Goal: Task Accomplishment & Management: Use online tool/utility

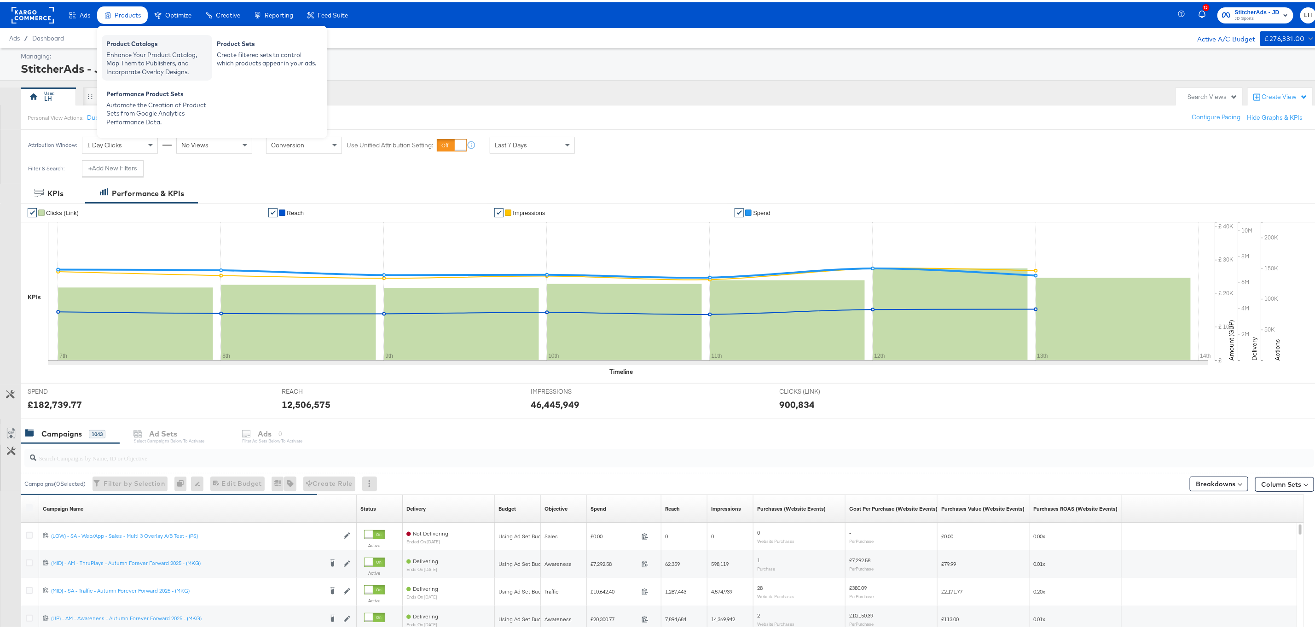
click at [144, 66] on div "Enhance Your Product Catalog, Map Them to Publishers, and Incorporate Overlay D…" at bounding box center [156, 61] width 101 height 26
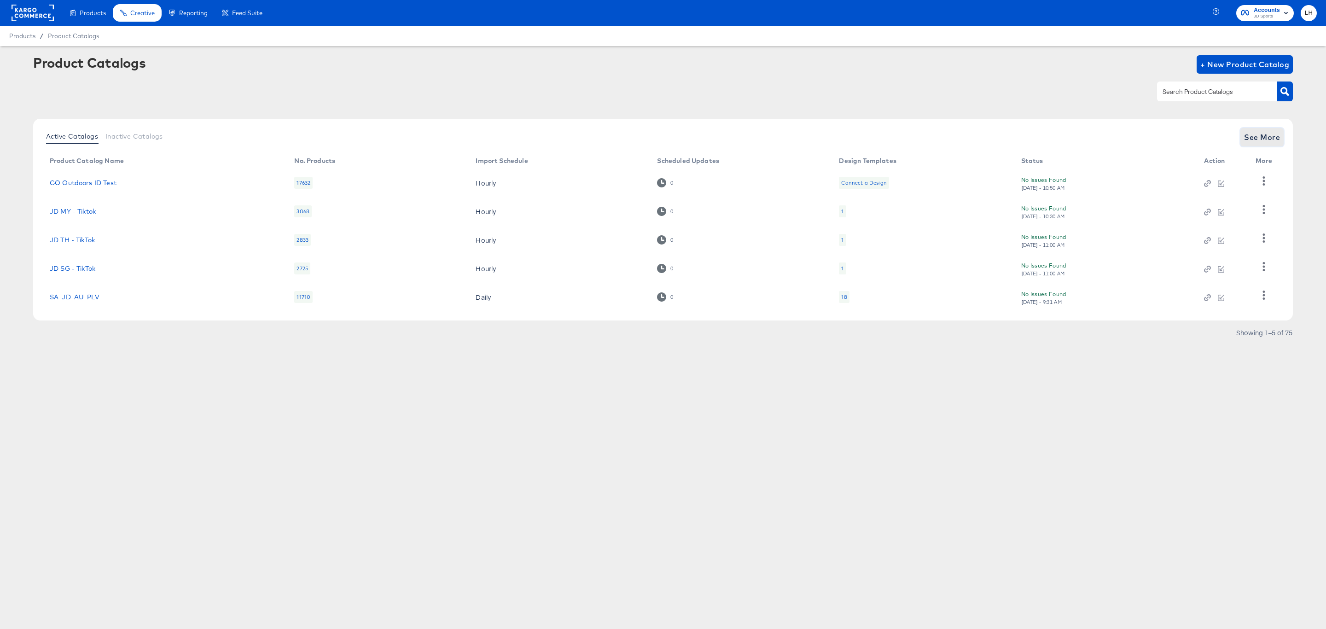
click at [1264, 138] on span "See More" at bounding box center [1262, 137] width 36 height 13
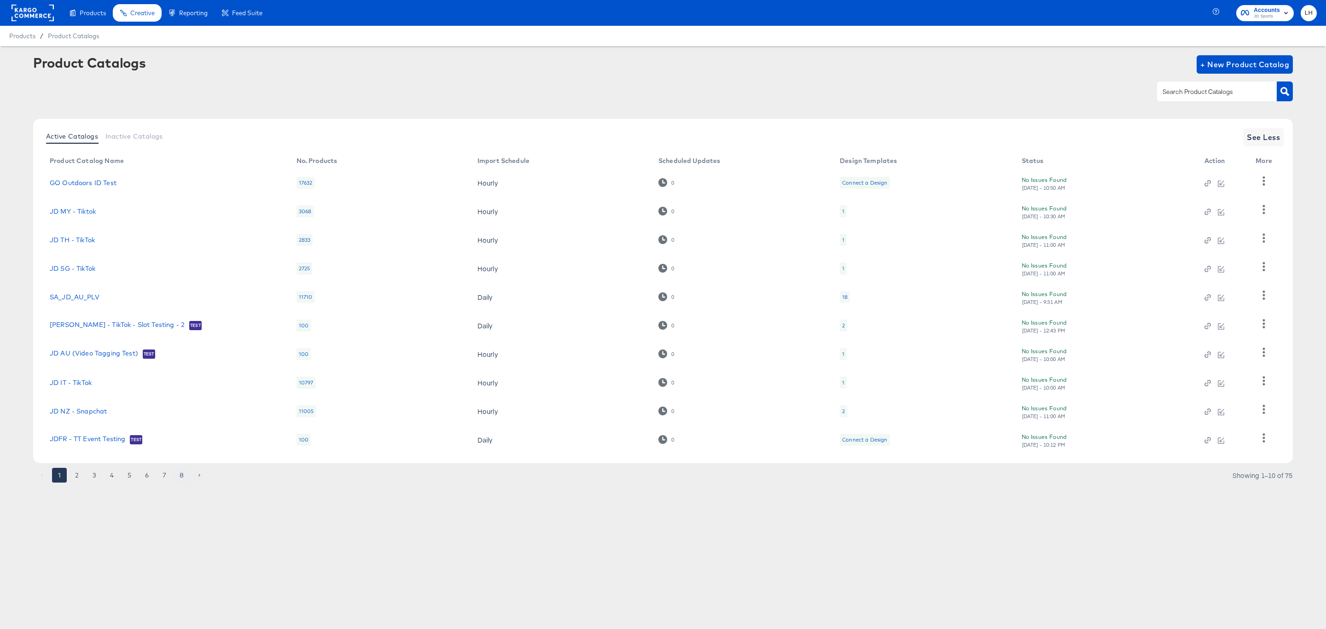
click at [181, 476] on button "8" at bounding box center [181, 475] width 15 height 15
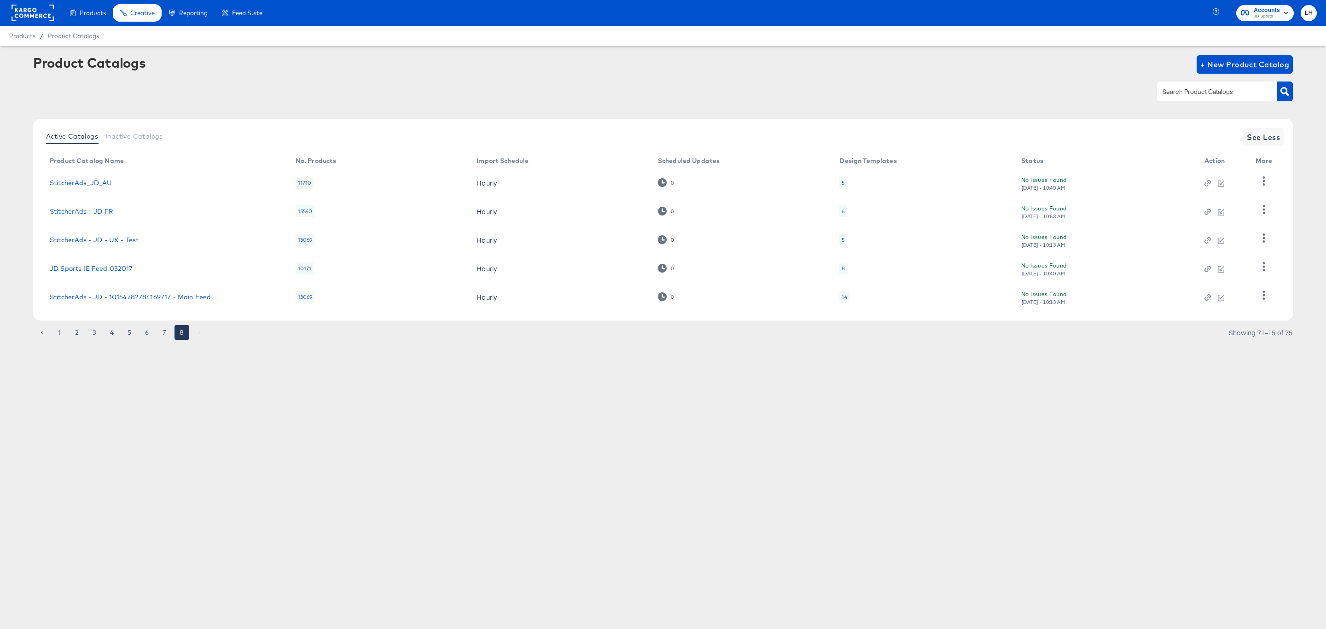
click at [110, 293] on link "StitcherAds - JD - 10154782784169717 - Main Feed" at bounding box center [130, 296] width 161 height 7
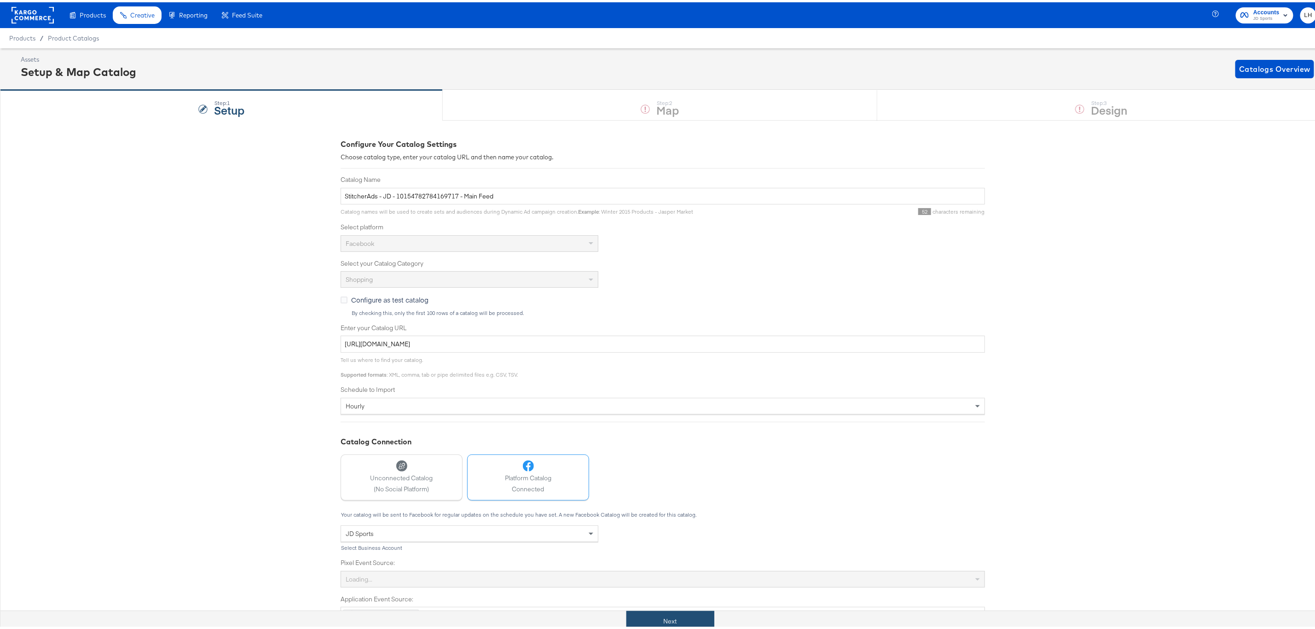
click at [661, 619] on button "Next" at bounding box center [671, 619] width 88 height 21
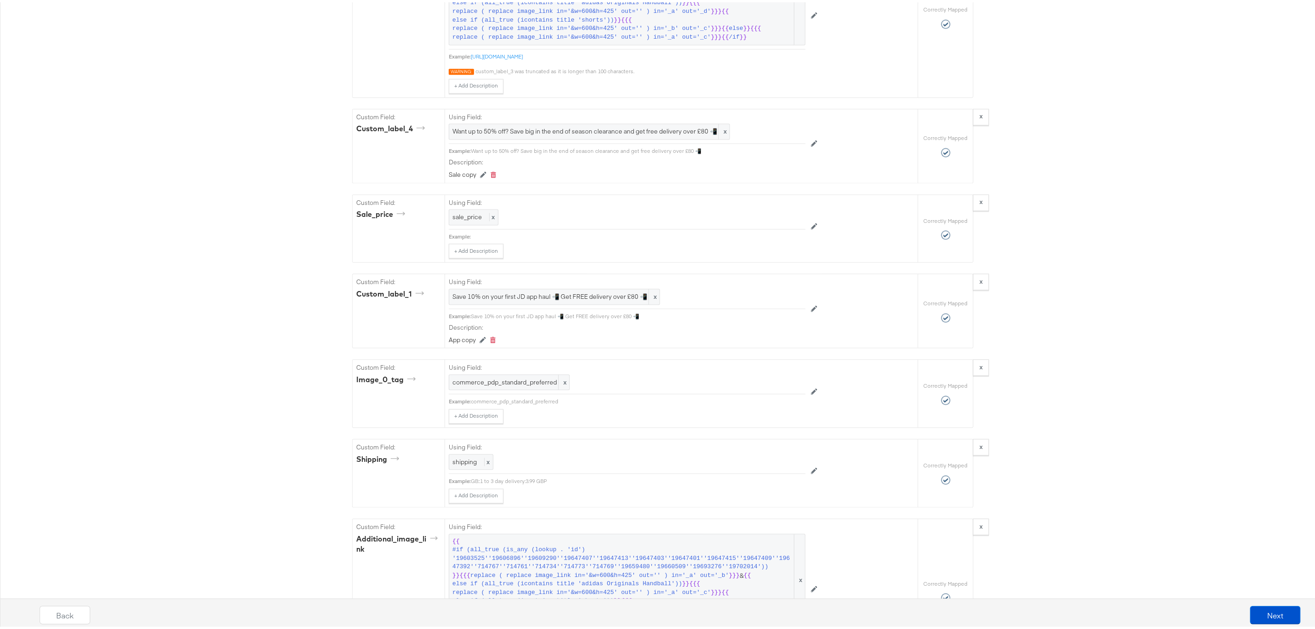
scroll to position [1381, 0]
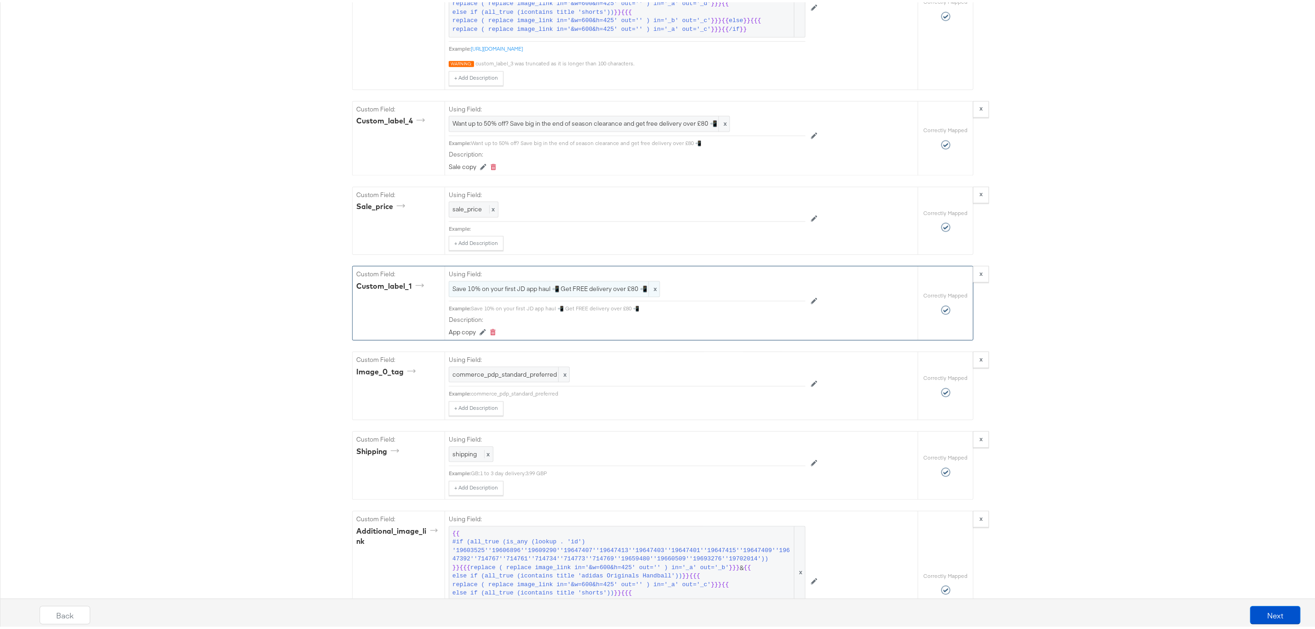
click at [546, 291] on span "Save 10% on your first JD app haul 📲 Get FREE delivery over £80 📲" at bounding box center [555, 286] width 204 height 9
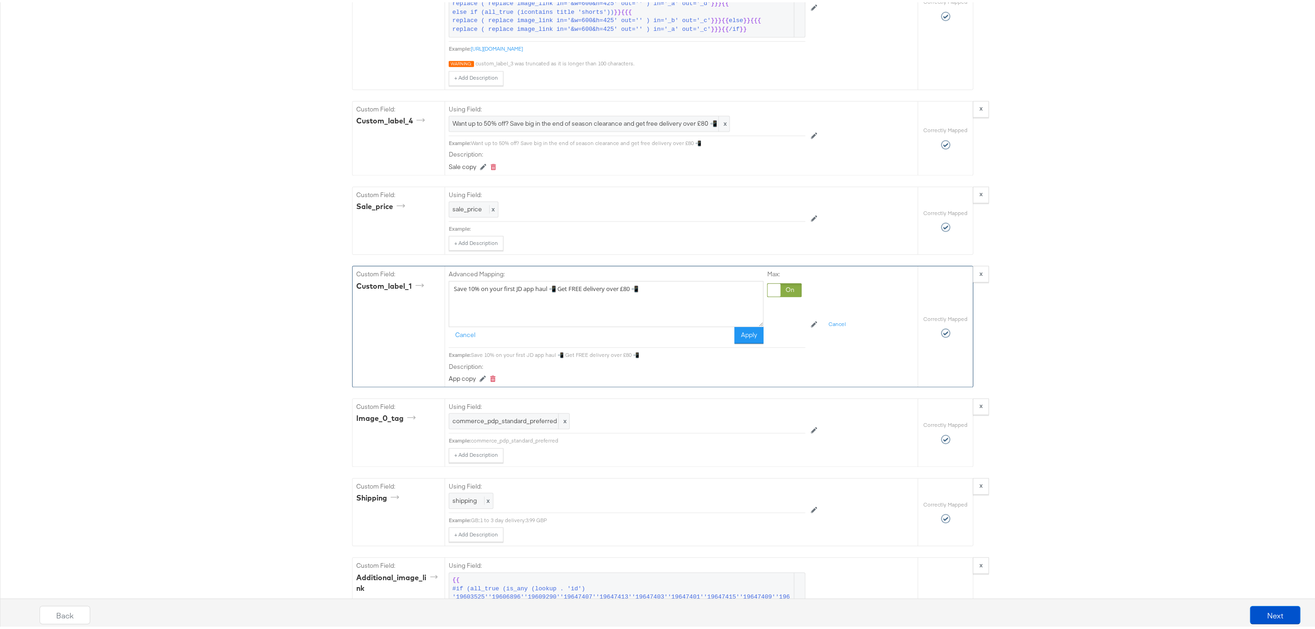
click at [613, 307] on textarea "Save 10% on your first JD app haul 📲 Get FREE delivery over £80 📲" at bounding box center [606, 302] width 315 height 46
drag, startPoint x: 670, startPoint y: 308, endPoint x: 426, endPoint y: 302, distance: 244.1
click at [426, 302] on div "Custom Field: custom_label_1 Advanced Mapping: Save 10% on your first JD app ha…" at bounding box center [635, 324] width 565 height 120
